Goal: Transaction & Acquisition: Download file/media

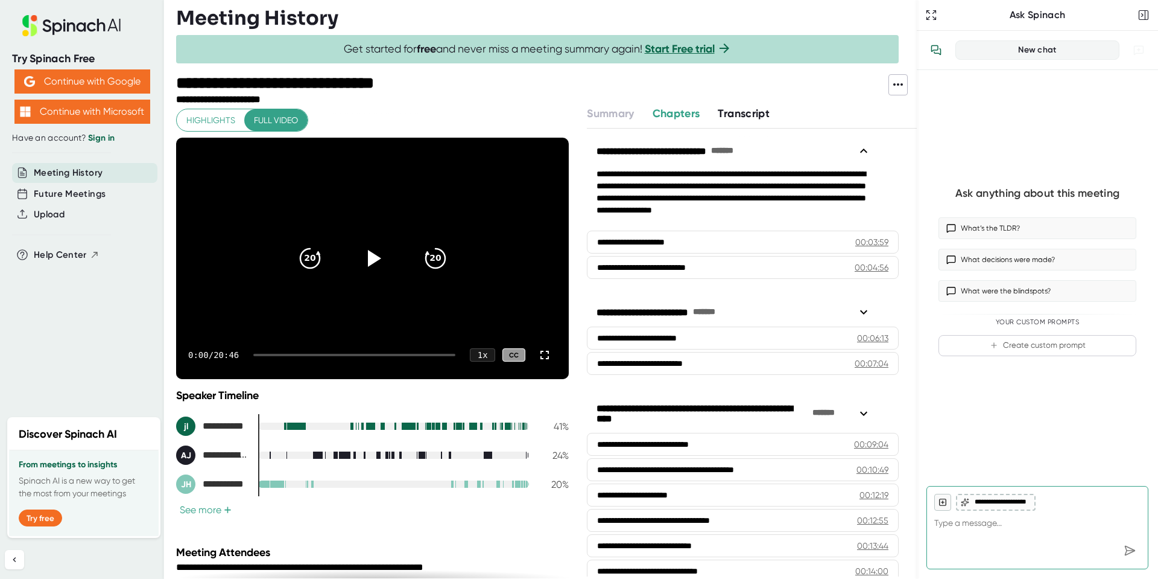
click at [761, 113] on span "Transcript" at bounding box center [744, 113] width 52 height 13
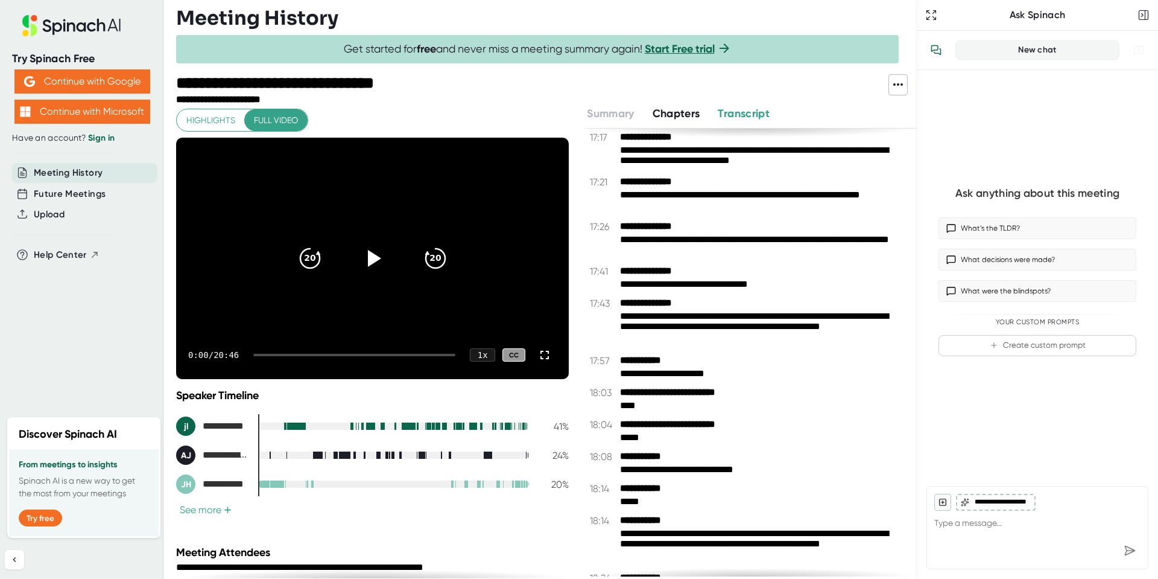
scroll to position [9582, 0]
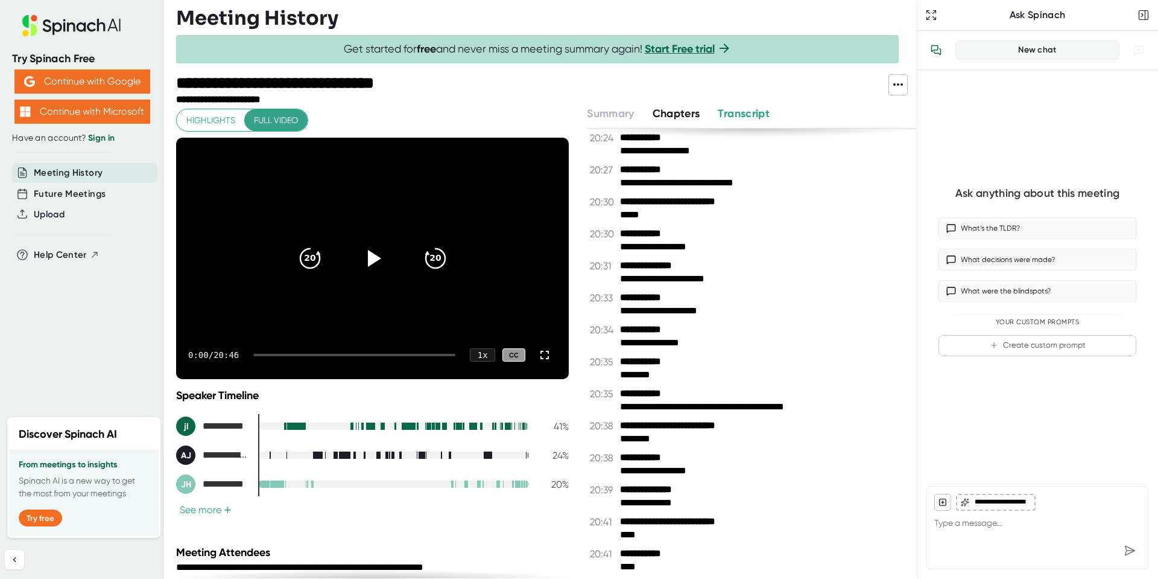
click at [894, 84] on icon at bounding box center [899, 84] width 10 height 2
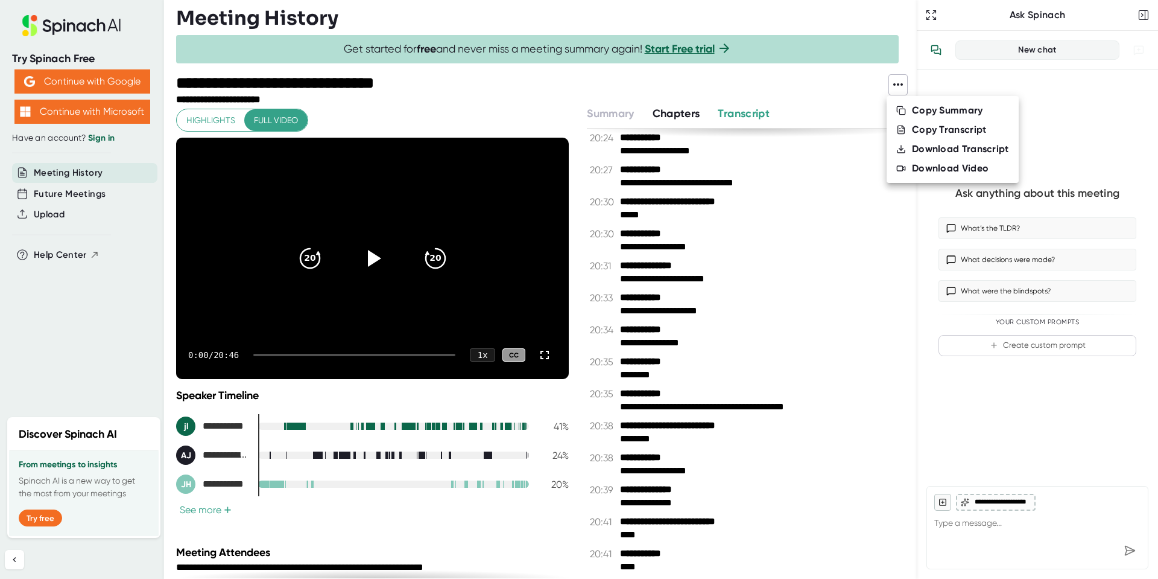
click at [955, 147] on div "Download Transcript" at bounding box center [960, 149] width 97 height 12
type textarea "x"
